Goal: Complete application form: Complete application form

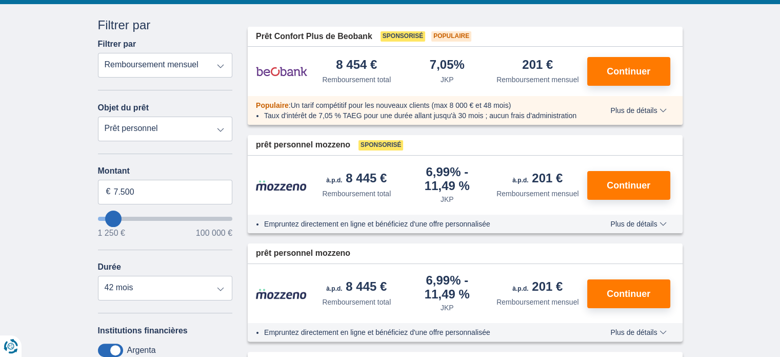
scroll to position [103, 0]
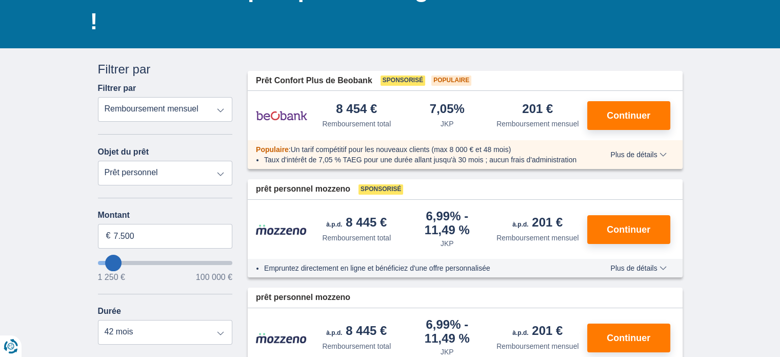
type input "10.250"
type input "10250"
select select "60"
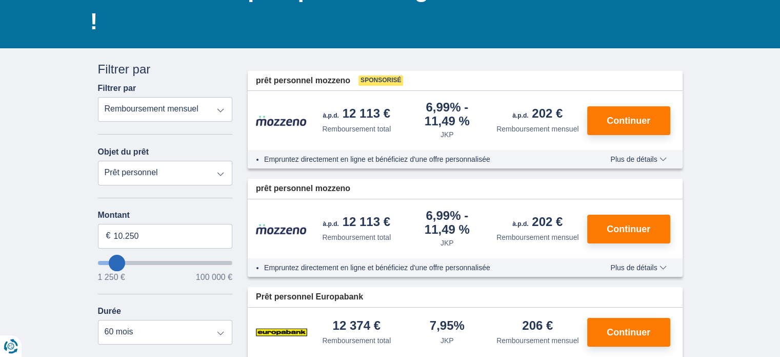
type input "10250"
click at [116, 262] on input "vouloir emprunter" at bounding box center [165, 263] width 135 height 4
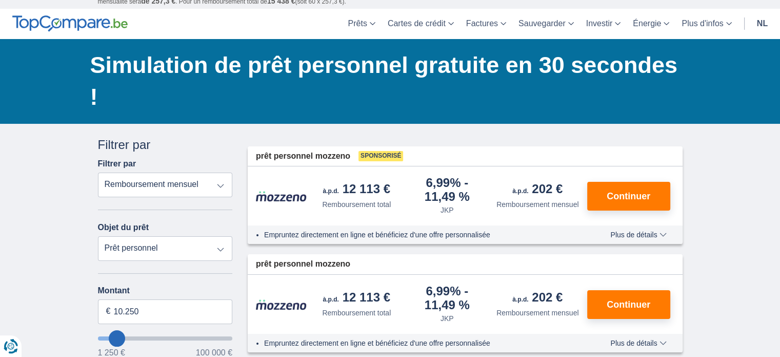
scroll to position [51, 0]
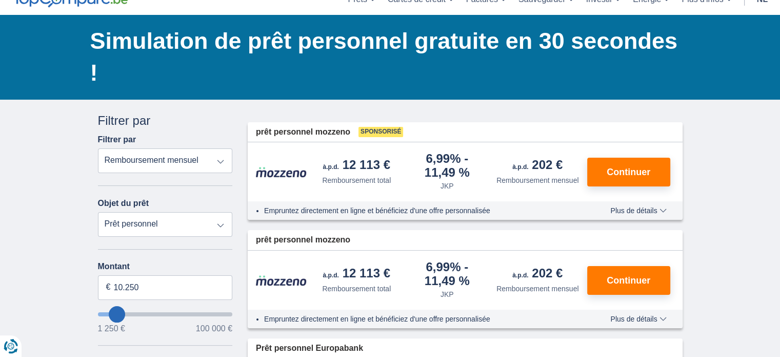
type input "11.250"
type input "11250"
type input "10.250"
type input "10250"
type input "8.250"
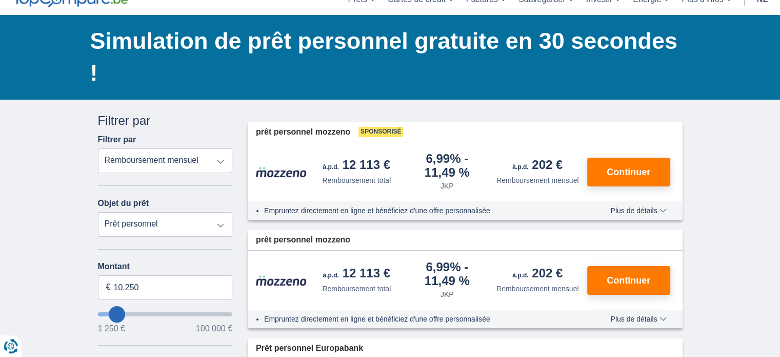
type input "8250"
select select "48"
type input "7.250"
type input "7250"
select select "42"
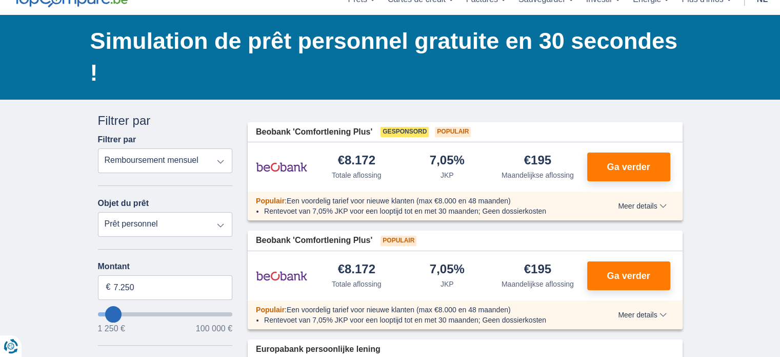
type input "6250"
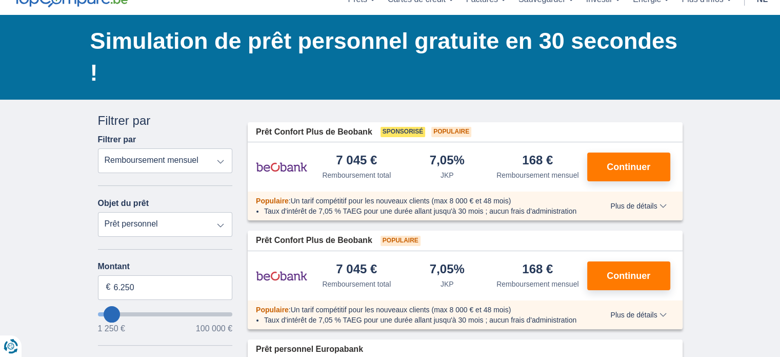
type input "5.250"
type input "5250"
select select "36"
type input "6.250"
type input "6250"
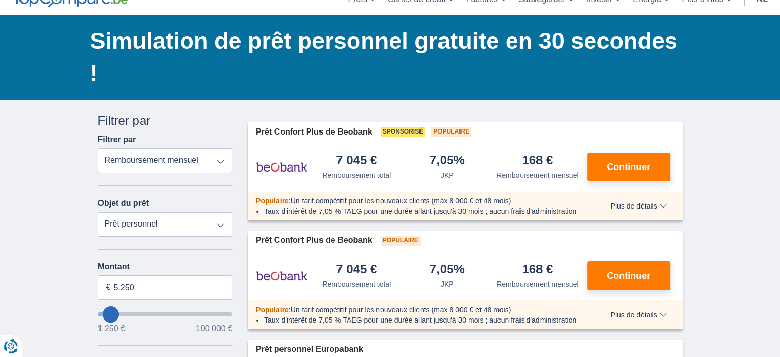
select select "42"
type input "7250"
type input "8.250"
type input "9250"
type input "9.250"
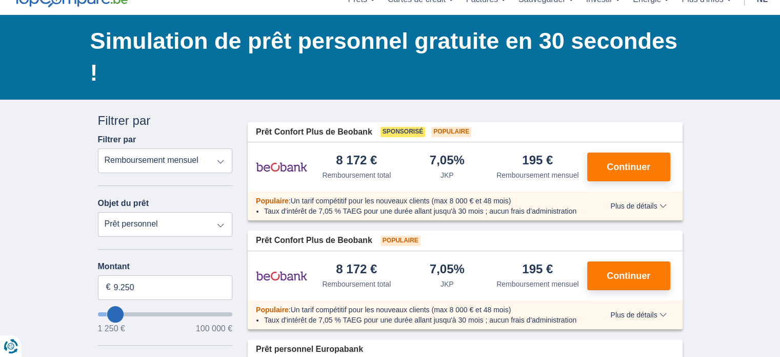
select select "48"
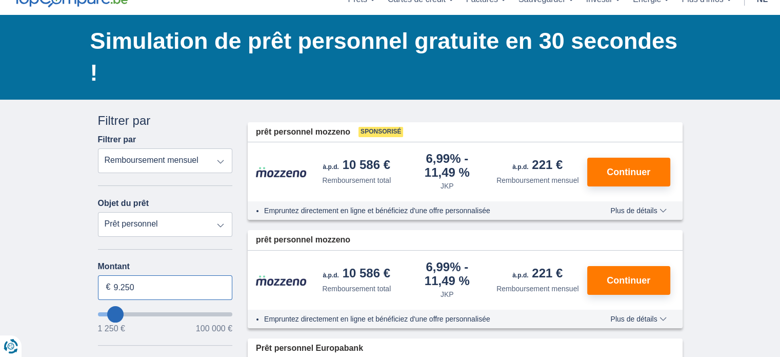
click at [113, 288] on input "9.250" at bounding box center [165, 287] width 135 height 25
type input "11.250"
type input "11250"
type input "10.250"
type input "10250"
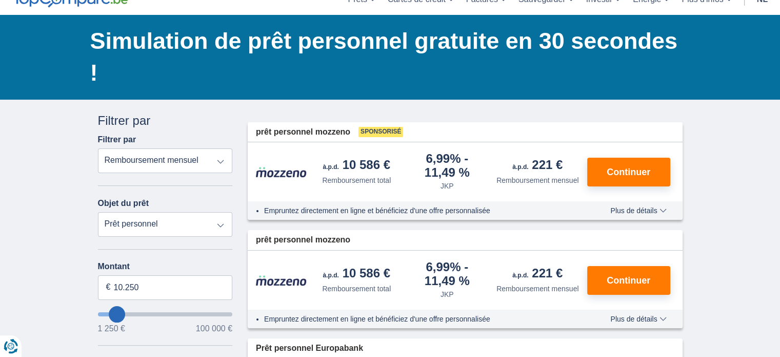
select select "60"
type input "10250"
type input "11.250"
type input "11250"
type input "10.250"
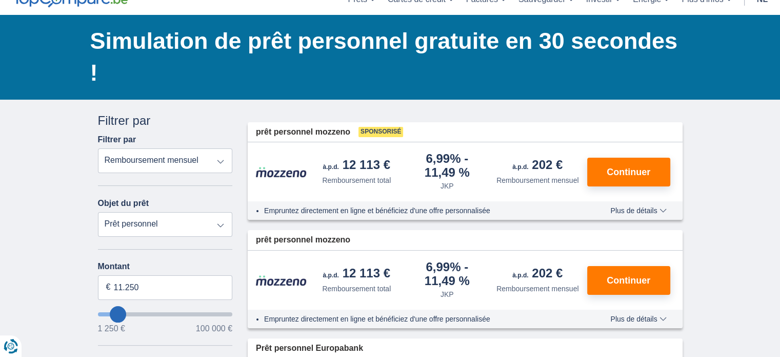
type input "10250"
type input "11.250"
type input "11250"
type input "10.250"
type input "10250"
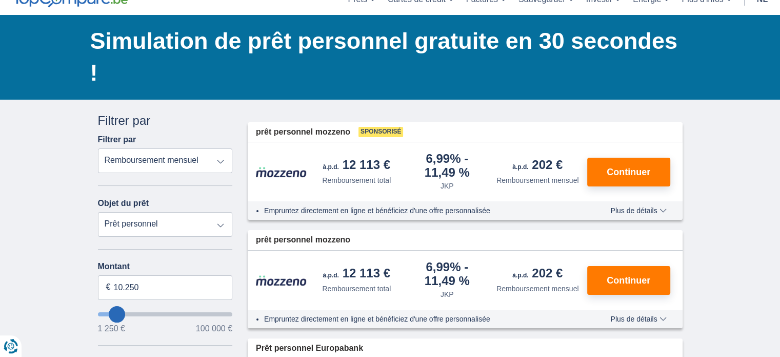
type input "8.250"
type input "8250"
select select "48"
type input "7250"
type input "7.250"
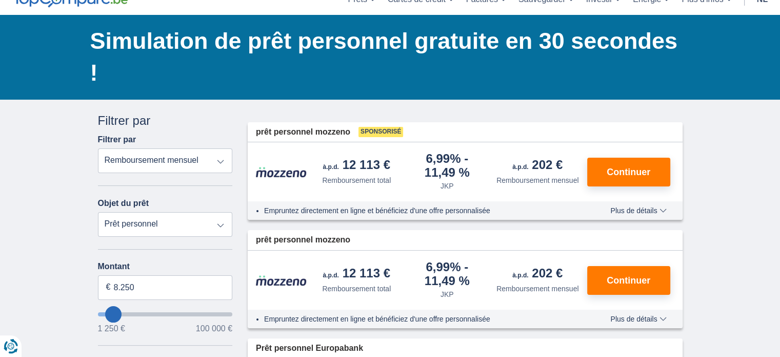
select select "42"
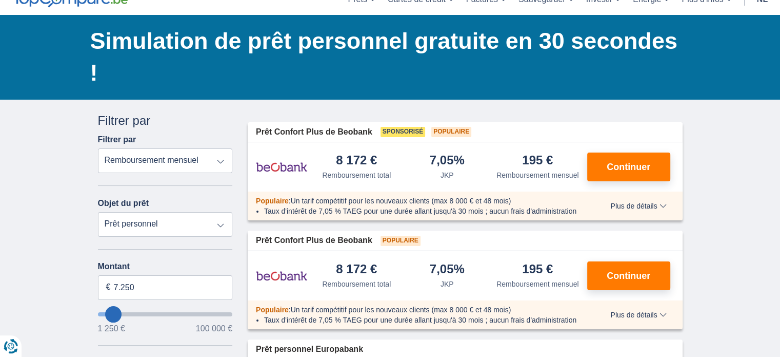
type input "8.250"
type input "8250"
select select "48"
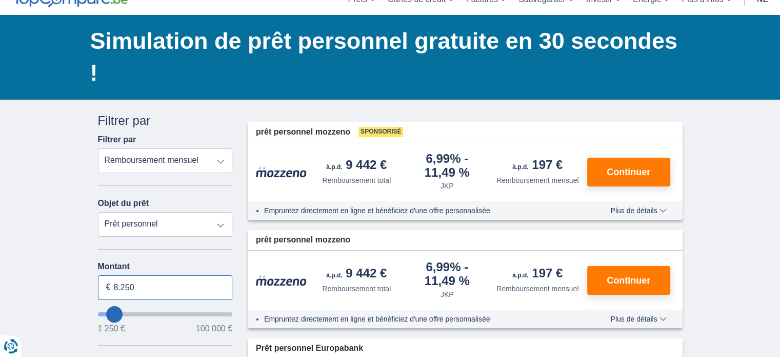
click at [159, 287] on input "8.250" at bounding box center [165, 287] width 135 height 25
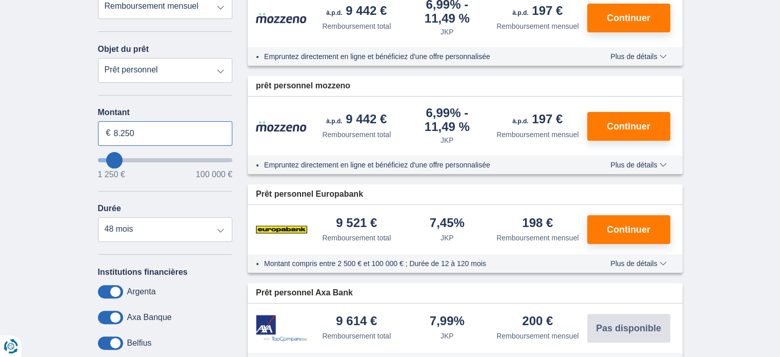
scroll to position [154, 0]
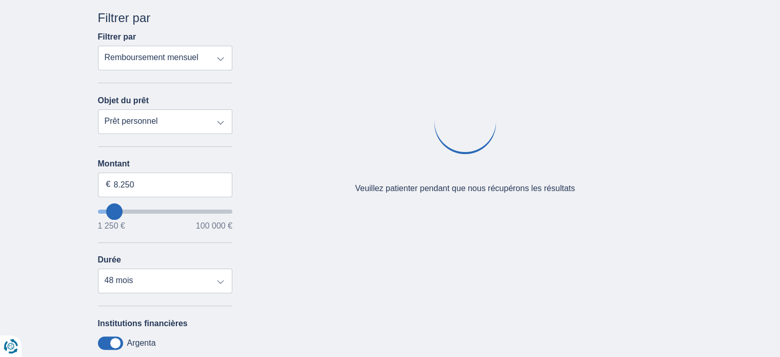
click at [620, 278] on div "Annuler Filtres Filtrer par Filtrer par Remboursement total JKP Remboursement m…" at bounding box center [390, 253] width 600 height 488
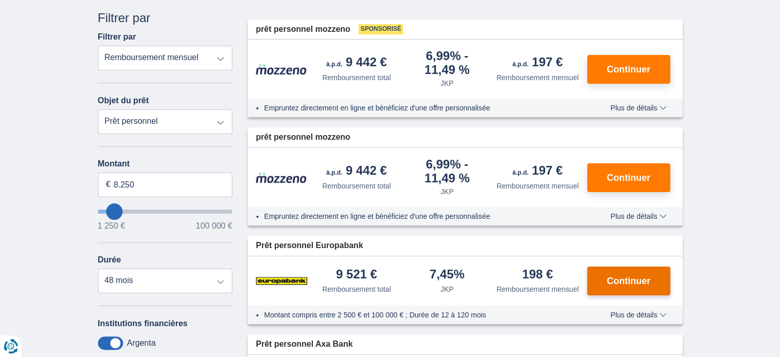
click at [635, 279] on font "Continuer" at bounding box center [629, 281] width 44 height 10
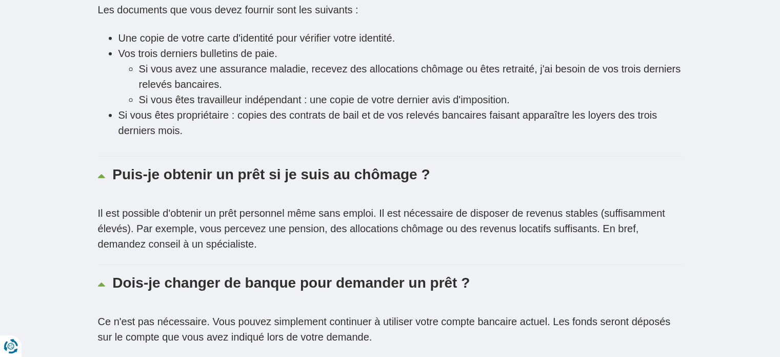
scroll to position [2463, 0]
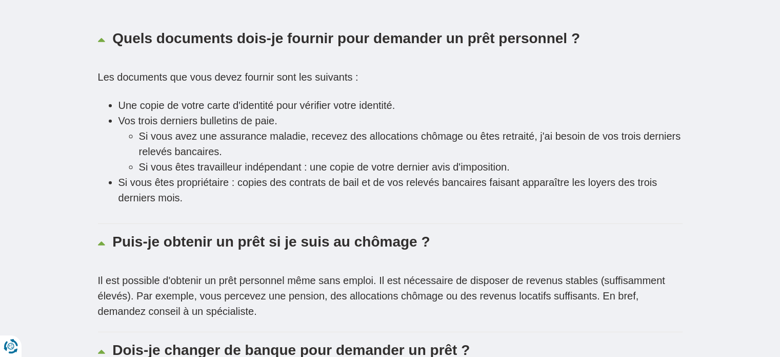
click at [139, 133] on li "Si vous avez une assurance maladie, recevez des allocations chômage ou êtes ret…" at bounding box center [411, 143] width 544 height 31
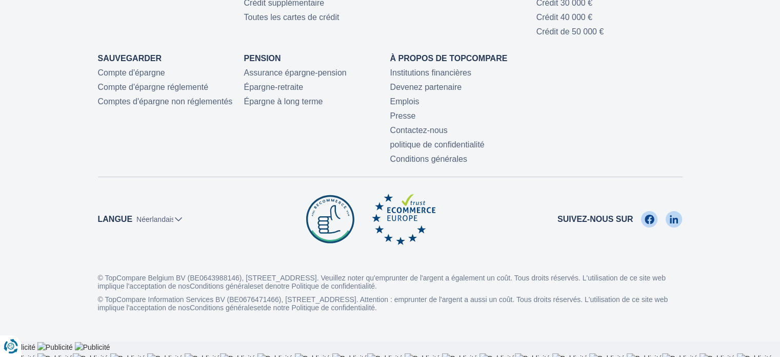
scroll to position [3351, 0]
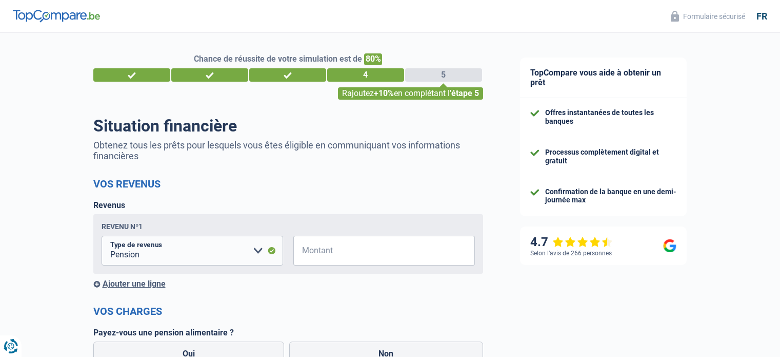
select select "pension"
click at [304, 252] on span "€" at bounding box center [299, 250] width 13 height 30
click at [344, 254] on input "Montant" at bounding box center [390, 250] width 169 height 30
type input "2.000"
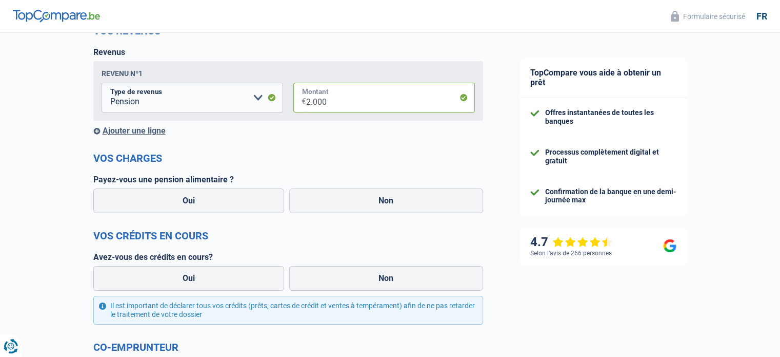
scroll to position [154, 0]
click at [382, 203] on label "Non" at bounding box center [386, 199] width 194 height 25
click at [382, 203] on input "Non" at bounding box center [386, 199] width 194 height 25
radio input "true"
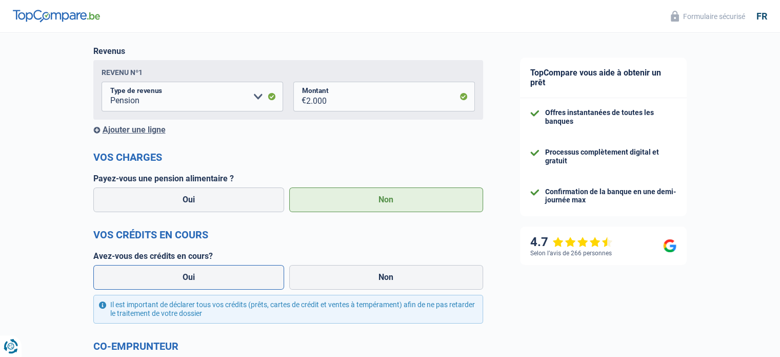
click at [237, 280] on label "Oui" at bounding box center [188, 277] width 191 height 25
click at [237, 280] on input "Oui" at bounding box center [188, 277] width 191 height 25
radio input "true"
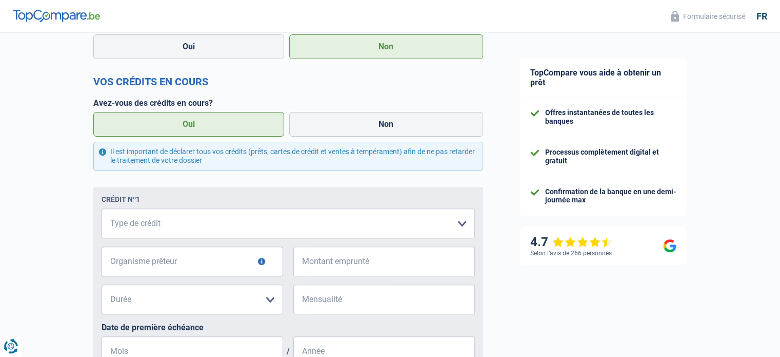
scroll to position [308, 0]
click at [113, 262] on input "Organisme prêteur" at bounding box center [193, 260] width 182 height 30
type input "ING"
click at [303, 260] on span "€" at bounding box center [299, 260] width 13 height 30
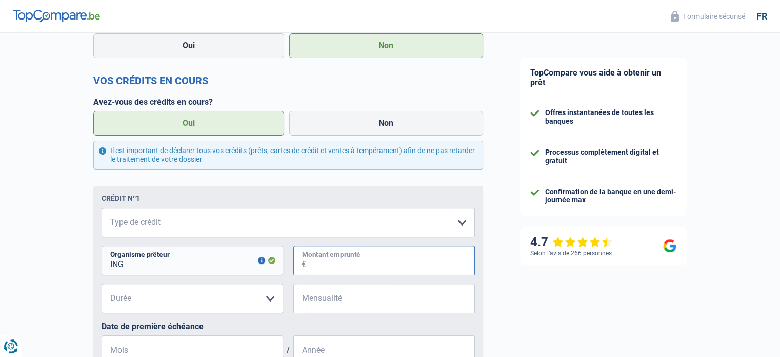
click at [351, 260] on input "Montant emprunté" at bounding box center [390, 260] width 169 height 30
click at [302, 296] on span "€" at bounding box center [299, 298] width 13 height 30
click at [305, 299] on span "€" at bounding box center [299, 298] width 13 height 30
click at [311, 300] on input "Mensualité" at bounding box center [390, 298] width 169 height 30
type input "247"
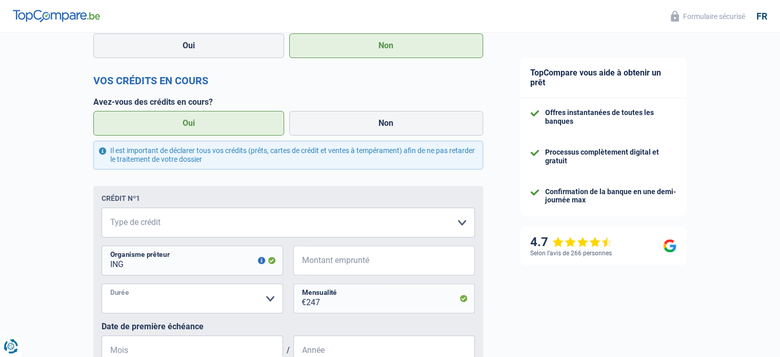
click at [267, 301] on select "12 mois 18 mois 24 mois Veuillez sélectionner une option" at bounding box center [193, 298] width 182 height 30
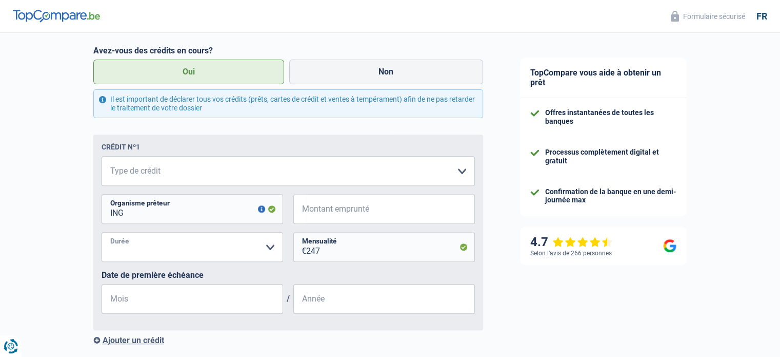
scroll to position [410, 0]
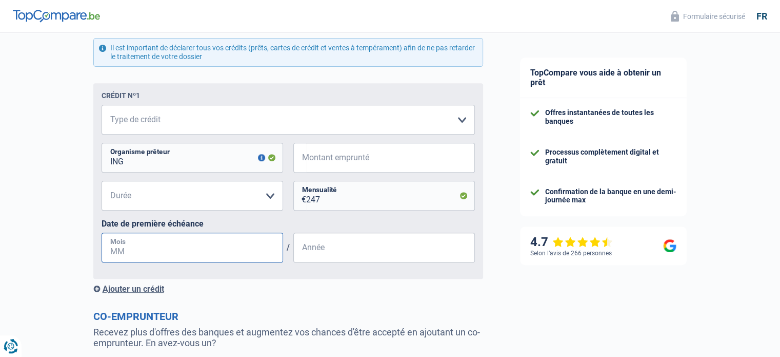
click at [248, 254] on input "Mois" at bounding box center [193, 247] width 182 height 30
click at [326, 251] on input "Année" at bounding box center [384, 247] width 182 height 30
type input "2022"
click at [110, 250] on input "Mois" at bounding box center [193, 247] width 182 height 30
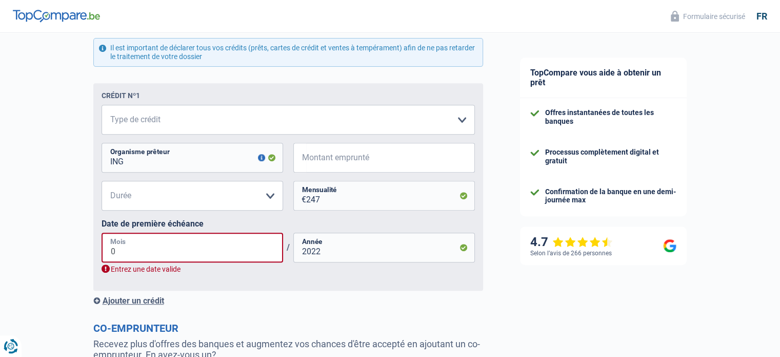
type input "05"
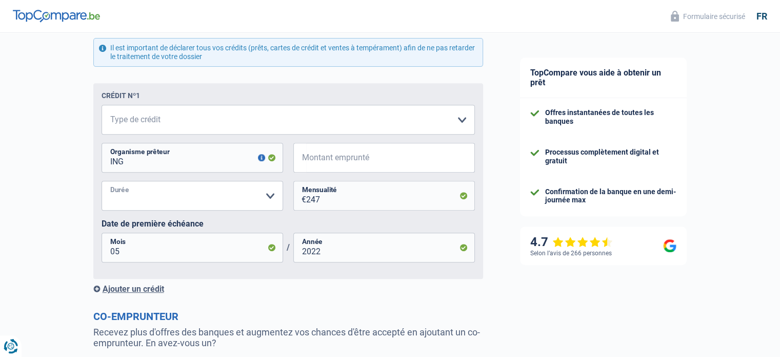
click at [113, 194] on select "12 mois 18 mois 24 mois Veuillez sélectionner une option" at bounding box center [193, 196] width 182 height 30
click at [270, 198] on select "12 mois 18 mois 24 mois Veuillez sélectionner une option" at bounding box center [193, 196] width 182 height 30
click at [149, 205] on select "12 mois 18 mois 24 mois Veuillez sélectionner une option" at bounding box center [193, 196] width 182 height 30
select select "24"
click at [102, 182] on select "12 mois 18 mois 24 mois Veuillez sélectionner une option" at bounding box center [193, 196] width 182 height 30
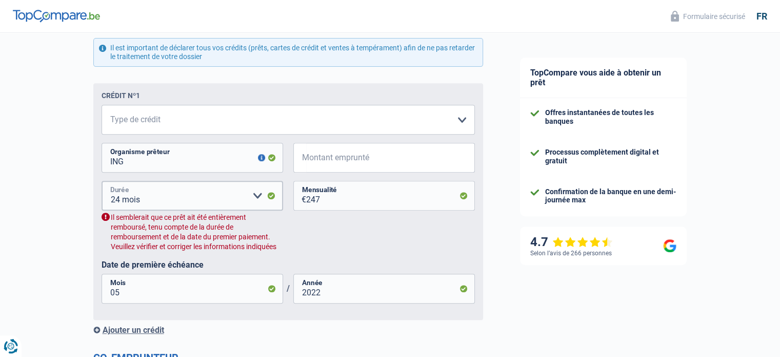
click at [259, 197] on select "12 mois 18 mois 24 mois Veuillez sélectionner une option" at bounding box center [193, 196] width 182 height 30
click at [118, 198] on select "12 mois 18 mois 24 mois Veuillez sélectionner une option" at bounding box center [193, 196] width 182 height 30
click at [115, 196] on select "12 mois 18 mois 24 mois Veuillez sélectionner une option" at bounding box center [193, 196] width 182 height 30
click at [257, 197] on select "12 mois 18 mois 24 mois Veuillez sélectionner une option" at bounding box center [193, 196] width 182 height 30
click at [269, 196] on select "12 mois 18 mois 24 mois Veuillez sélectionner une option" at bounding box center [193, 196] width 182 height 30
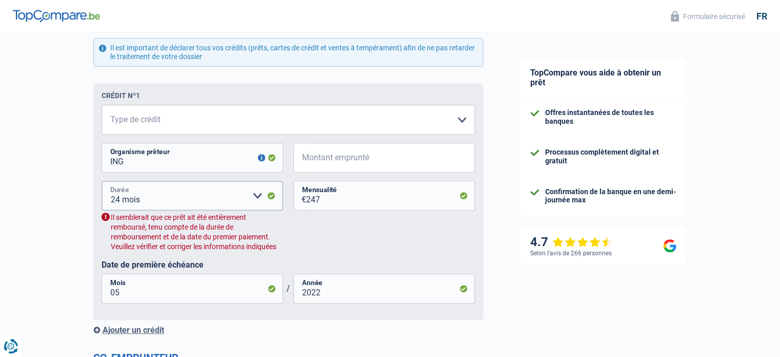
click at [119, 200] on select "12 mois 18 mois 24 mois Veuillez sélectionner une option" at bounding box center [193, 196] width 182 height 30
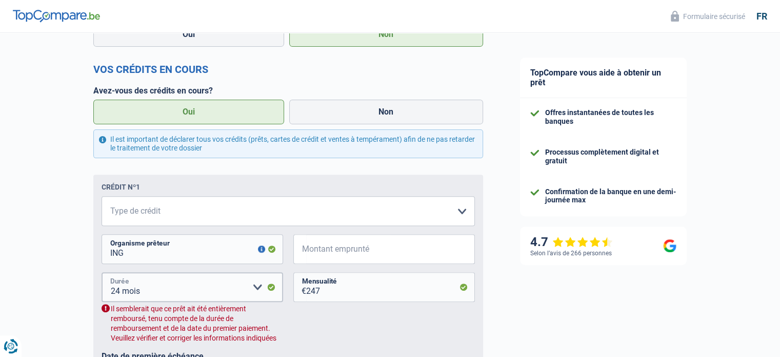
scroll to position [308, 0]
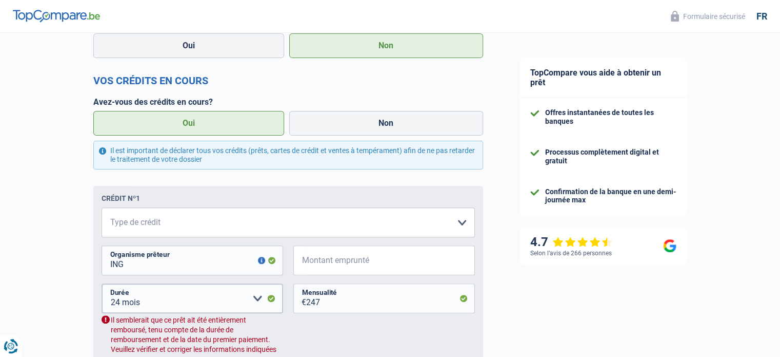
click at [303, 261] on span "€" at bounding box center [299, 260] width 13 height 30
click at [170, 223] on select "Carte ou ouverture de crédit Prêt hypothécaire Vente à tempérament Prêt à tempé…" at bounding box center [288, 222] width 373 height 30
select select "carLoan"
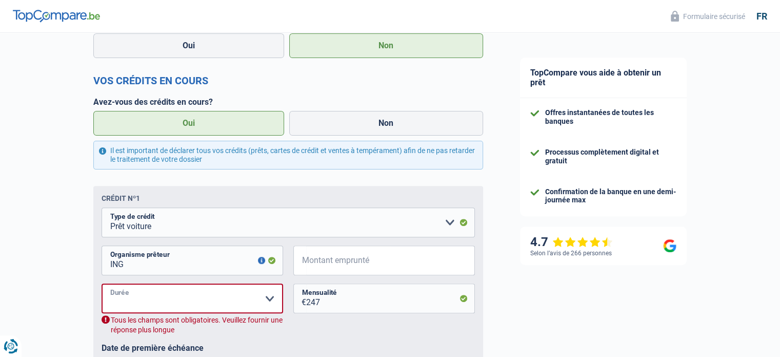
click at [267, 299] on select "12 mois 18 mois 24 mois Veuillez sélectionner une option" at bounding box center [193, 298] width 182 height 30
click at [117, 291] on select "12 mois 18 mois 24 mois Veuillez sélectionner une option" at bounding box center [193, 298] width 182 height 30
click at [111, 292] on select "12 mois 18 mois 24 mois Veuillez sélectionner une option" at bounding box center [193, 298] width 182 height 30
click at [119, 296] on select "12 mois 18 mois 24 mois Veuillez sélectionner une option" at bounding box center [193, 298] width 182 height 30
click at [271, 302] on select "12 mois 18 mois 24 mois Veuillez sélectionner une option" at bounding box center [193, 298] width 182 height 30
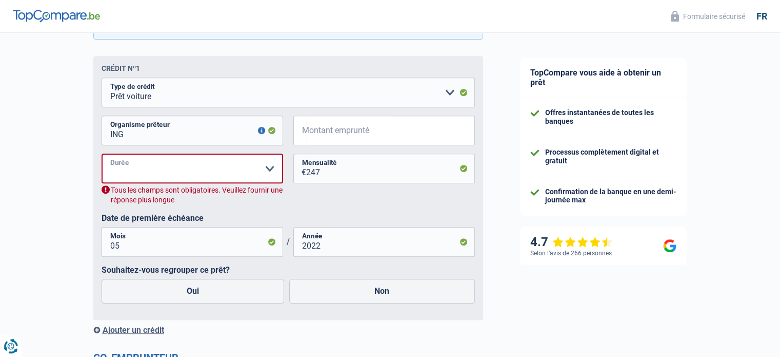
scroll to position [462, 0]
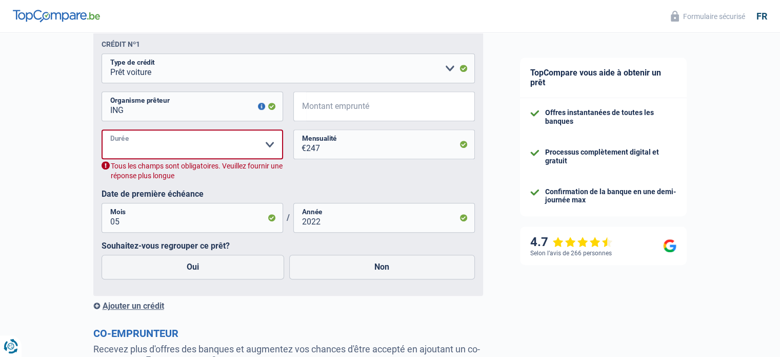
click at [123, 151] on select "12 mois 18 mois 24 mois Veuillez sélectionner une option" at bounding box center [193, 144] width 182 height 30
select select "24"
click at [102, 131] on select "12 mois 18 mois 24 mois Veuillez sélectionner une option" at bounding box center [193, 144] width 182 height 30
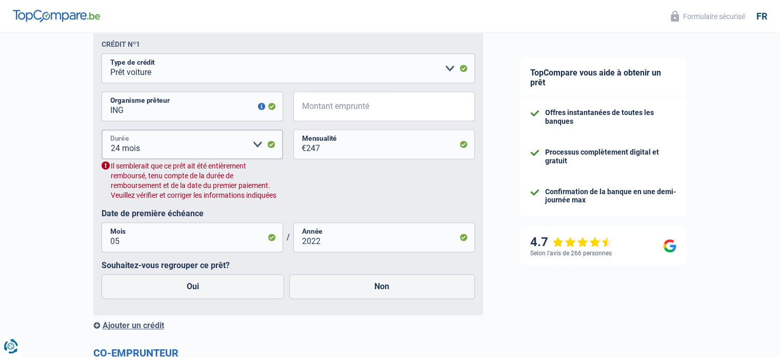
click at [272, 143] on select "12 mois 18 mois 24 mois Veuillez sélectionner une option" at bounding box center [193, 144] width 182 height 30
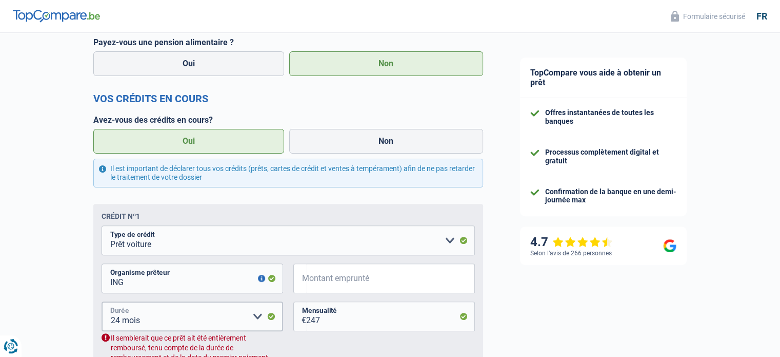
scroll to position [308, 0]
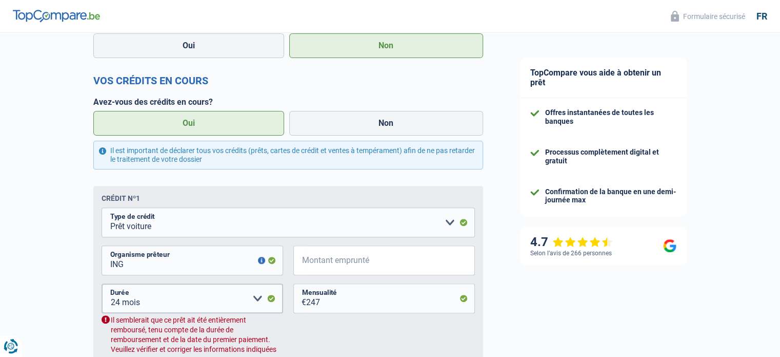
click at [303, 263] on span "€" at bounding box center [299, 260] width 13 height 30
click at [125, 303] on select "12 mois 18 mois 24 mois Veuillez sélectionner une option" at bounding box center [193, 298] width 182 height 30
click at [272, 299] on select "12 mois 18 mois 24 mois Veuillez sélectionner une option" at bounding box center [193, 298] width 182 height 30
click at [121, 302] on select "12 mois 18 mois 24 mois Veuillez sélectionner une option" at bounding box center [193, 298] width 182 height 30
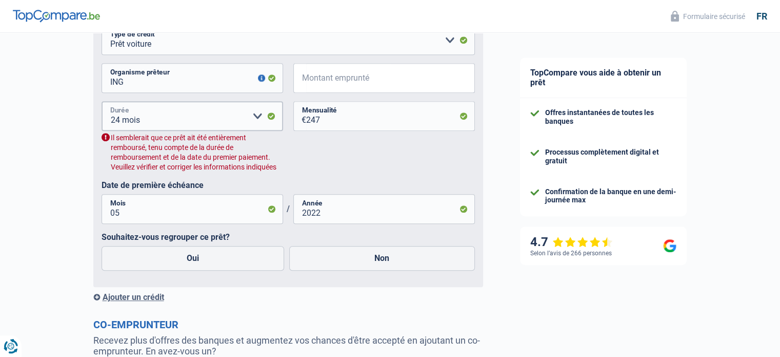
scroll to position [513, 0]
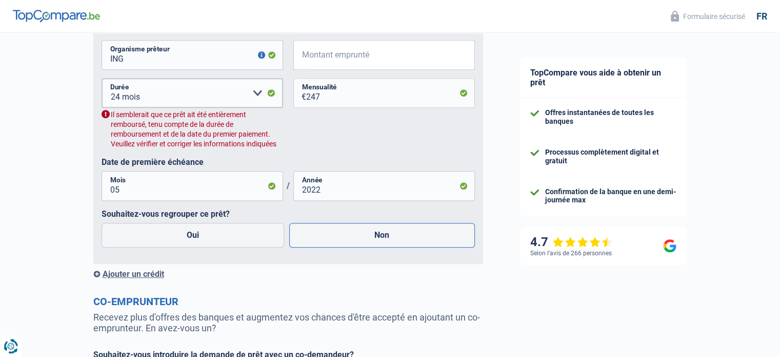
click at [380, 232] on label "Non" at bounding box center [382, 235] width 186 height 25
click at [380, 232] on input "Non" at bounding box center [382, 235] width 186 height 25
radio input "true"
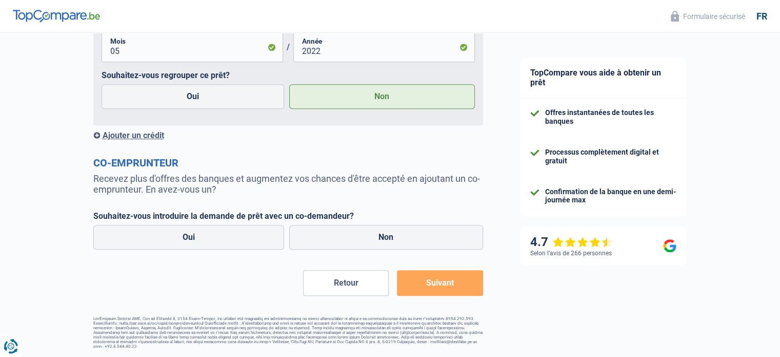
scroll to position [654, 0]
click at [388, 233] on label "Non" at bounding box center [386, 237] width 194 height 25
click at [388, 233] on input "Non" at bounding box center [386, 237] width 194 height 25
radio input "true"
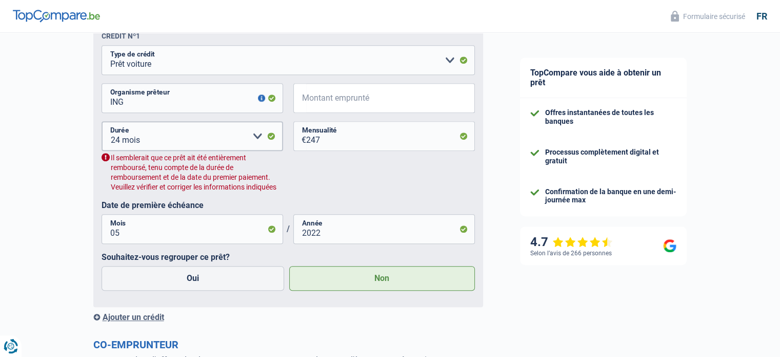
scroll to position [448, 0]
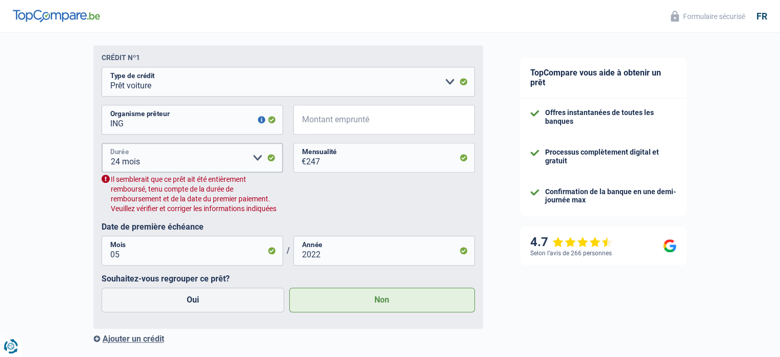
click at [259, 159] on select "12 mois 18 mois 24 mois Veuillez sélectionner une option" at bounding box center [193, 158] width 182 height 30
click at [123, 162] on select "12 mois 18 mois 24 mois Veuillez sélectionner une option" at bounding box center [193, 158] width 182 height 30
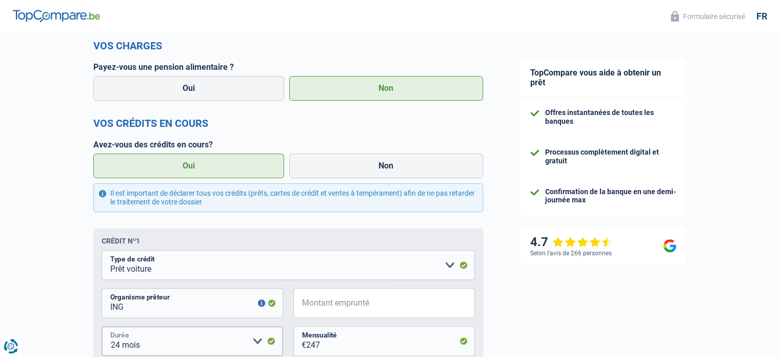
scroll to position [346, 0]
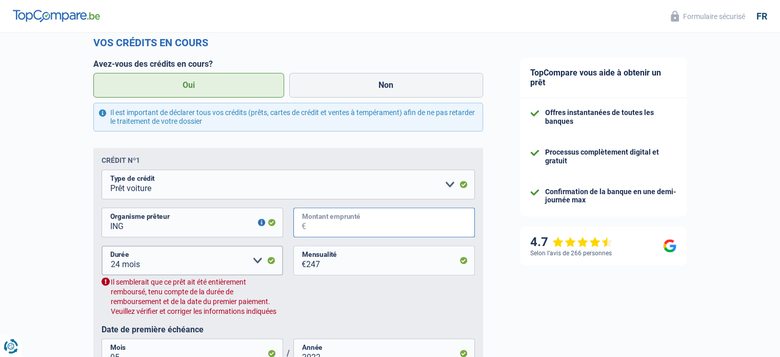
click at [308, 224] on input "Montant emprunté" at bounding box center [390, 222] width 169 height 30
click at [322, 266] on input "247" at bounding box center [390, 260] width 169 height 30
type input "247"
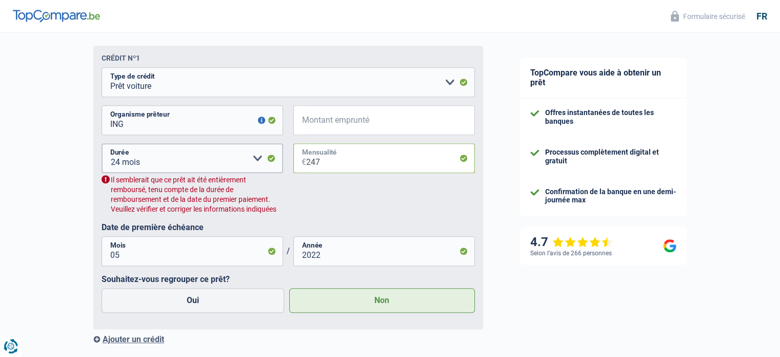
scroll to position [397, 0]
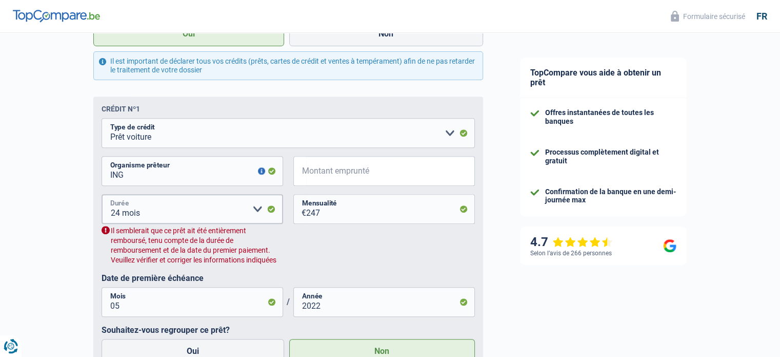
click at [119, 214] on select "12 mois 18 mois 24 mois Veuillez sélectionner une option" at bounding box center [193, 209] width 182 height 30
click at [272, 208] on select "12 mois 18 mois 24 mois Veuillez sélectionner une option" at bounding box center [193, 209] width 182 height 30
click at [255, 210] on select "12 mois 18 mois 24 mois Veuillez sélectionner une option" at bounding box center [193, 209] width 182 height 30
click at [302, 172] on span "€" at bounding box center [299, 171] width 13 height 30
click at [303, 173] on span "€" at bounding box center [299, 171] width 13 height 30
